Goal: Navigation & Orientation: Find specific page/section

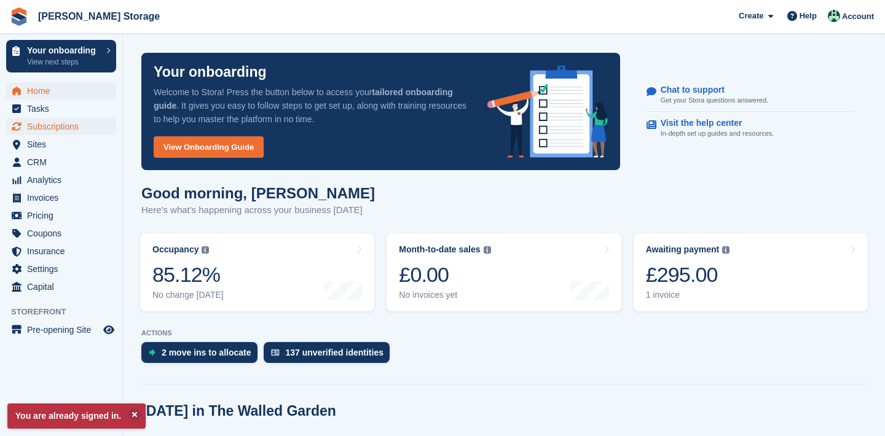
click at [47, 124] on span "Subscriptions" at bounding box center [64, 126] width 74 height 17
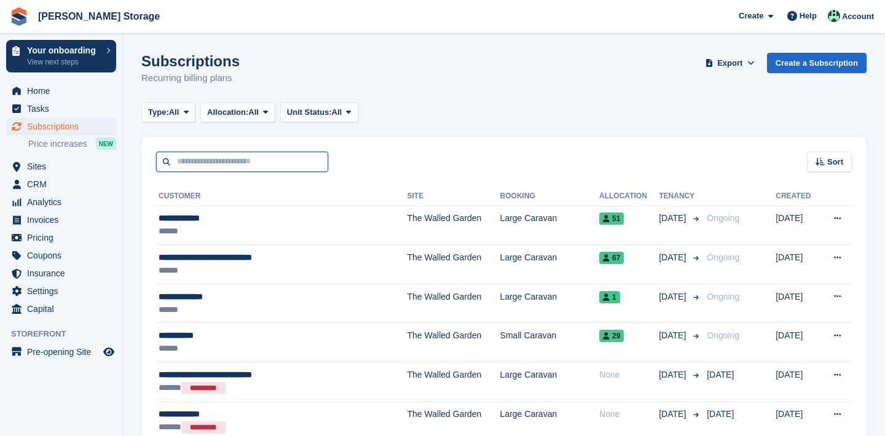
click at [208, 159] on input "text" at bounding box center [242, 162] width 172 height 20
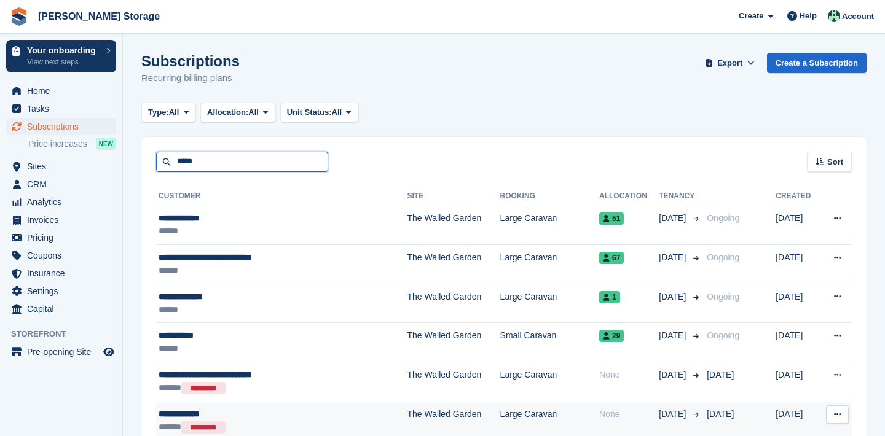
type input "*****"
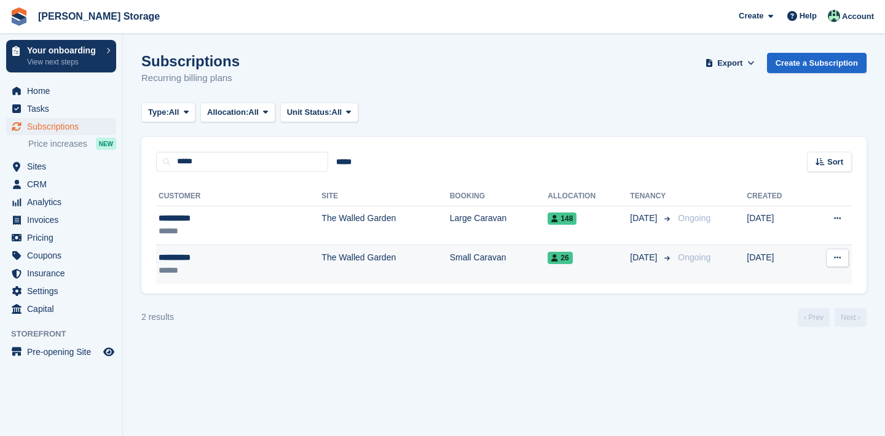
click at [379, 279] on td "The Walled Garden" at bounding box center [385, 264] width 128 height 39
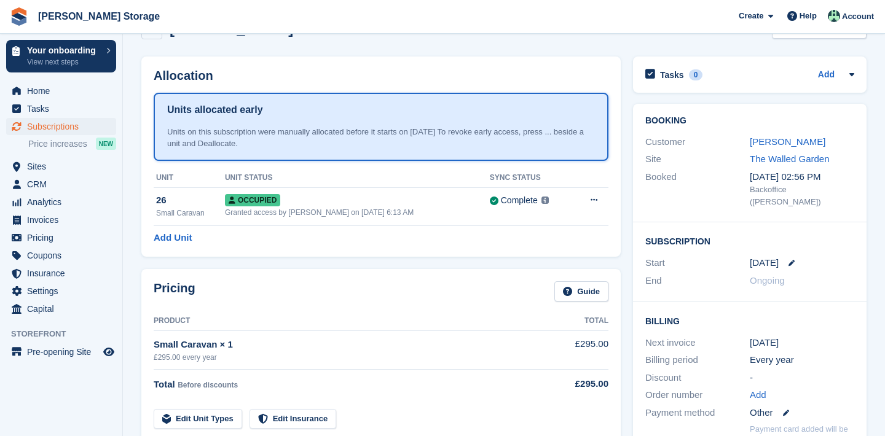
scroll to position [34, 0]
click at [38, 168] on span "Sites" at bounding box center [64, 166] width 74 height 17
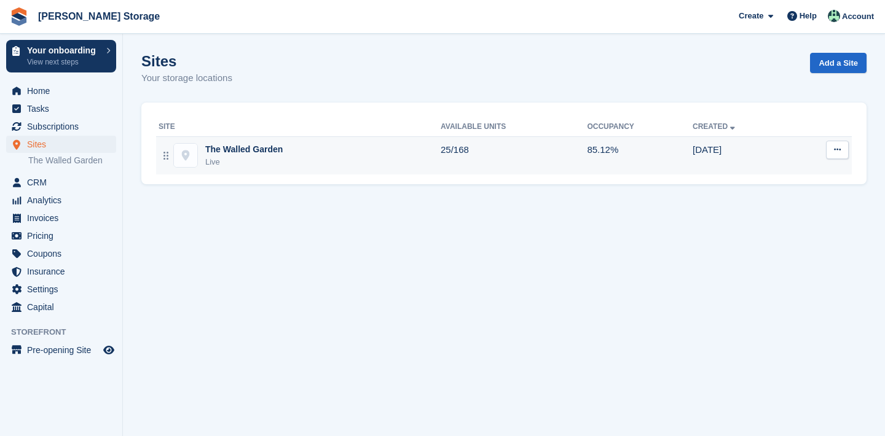
click at [198, 170] on td "The Walled Garden Live" at bounding box center [298, 155] width 285 height 38
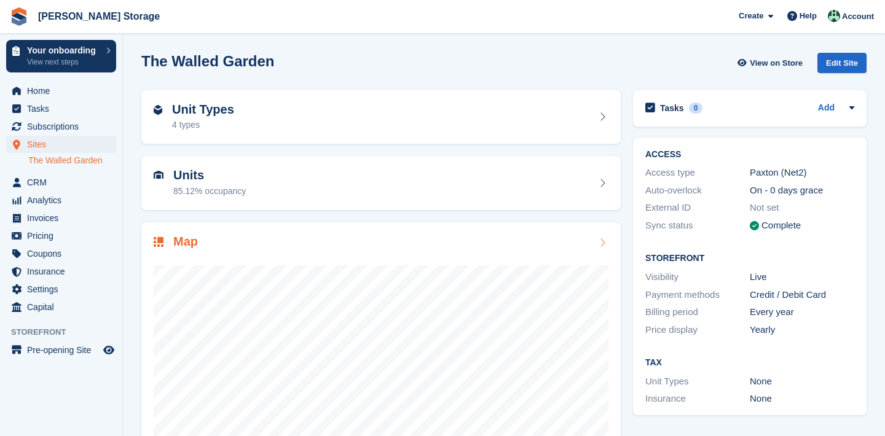
click at [278, 263] on div at bounding box center [381, 374] width 455 height 246
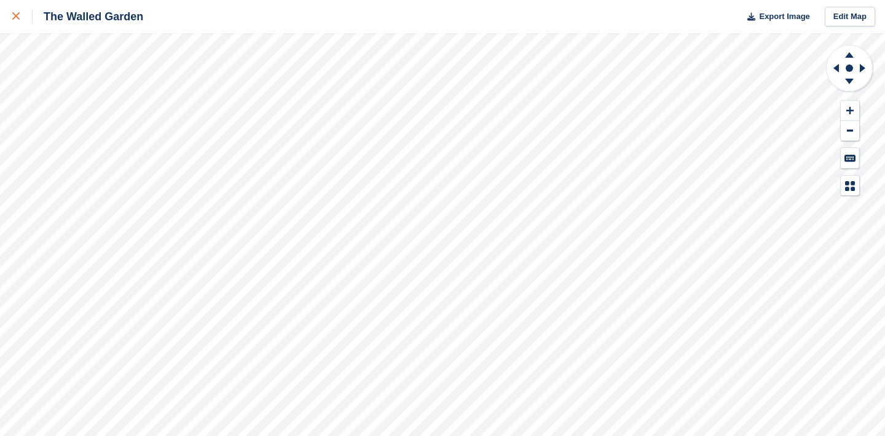
click at [12, 21] on div at bounding box center [22, 16] width 20 height 15
